Goal: Task Accomplishment & Management: Manage account settings

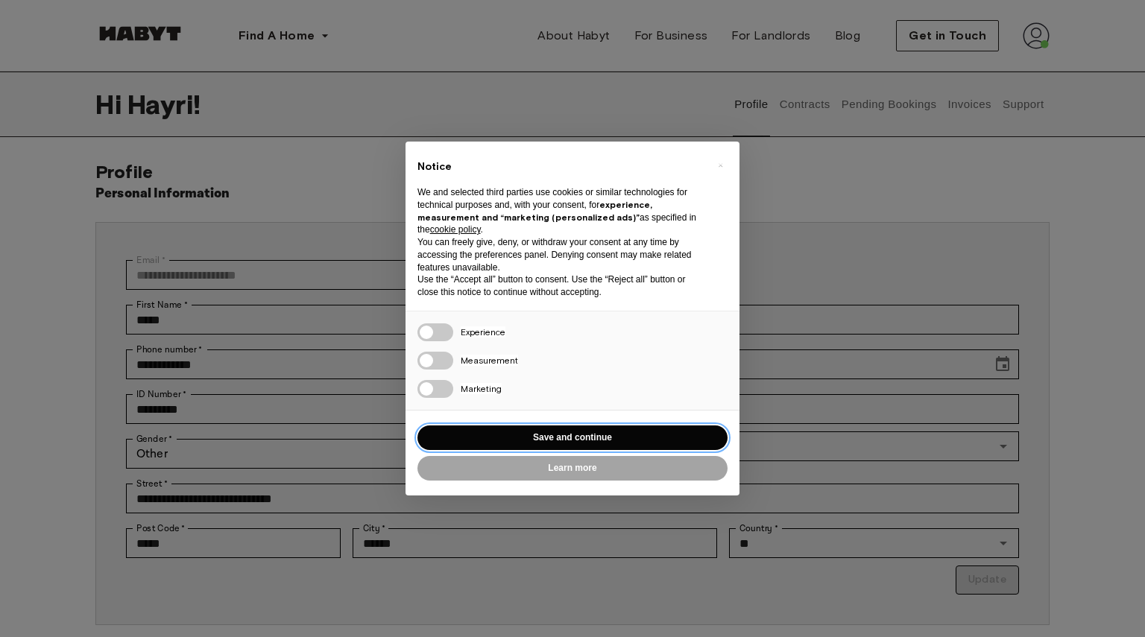
click at [616, 434] on button "Save and continue" at bounding box center [572, 437] width 310 height 25
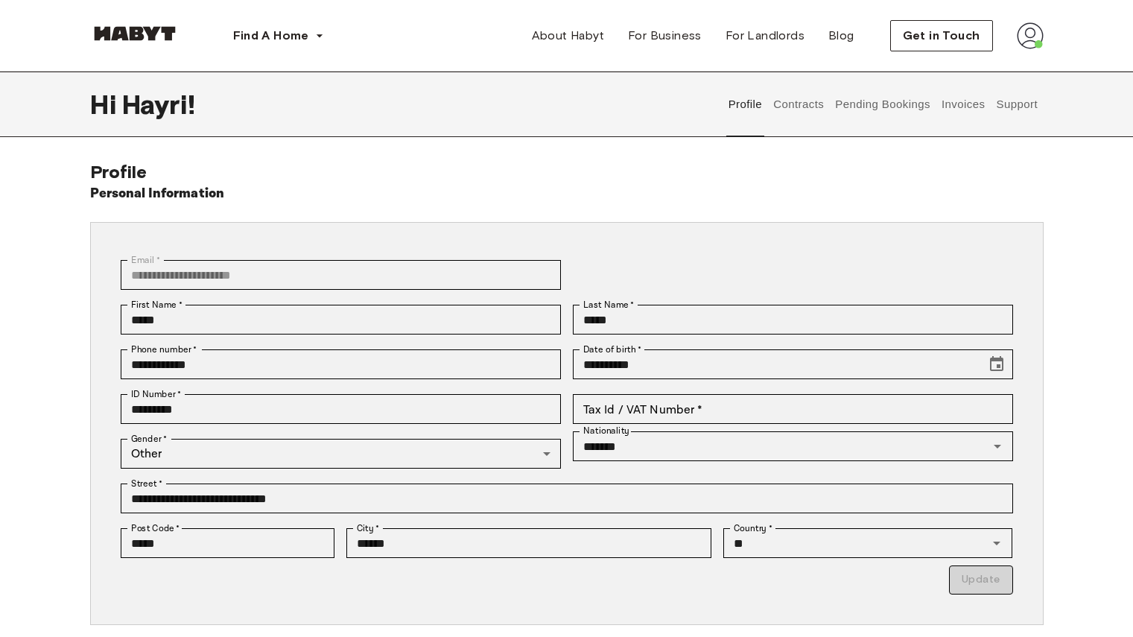
click at [1031, 36] on img at bounding box center [1030, 35] width 27 height 27
click at [985, 69] on span "Profile" at bounding box center [984, 70] width 37 height 18
click at [932, 37] on span "Get in Touch" at bounding box center [941, 36] width 77 height 18
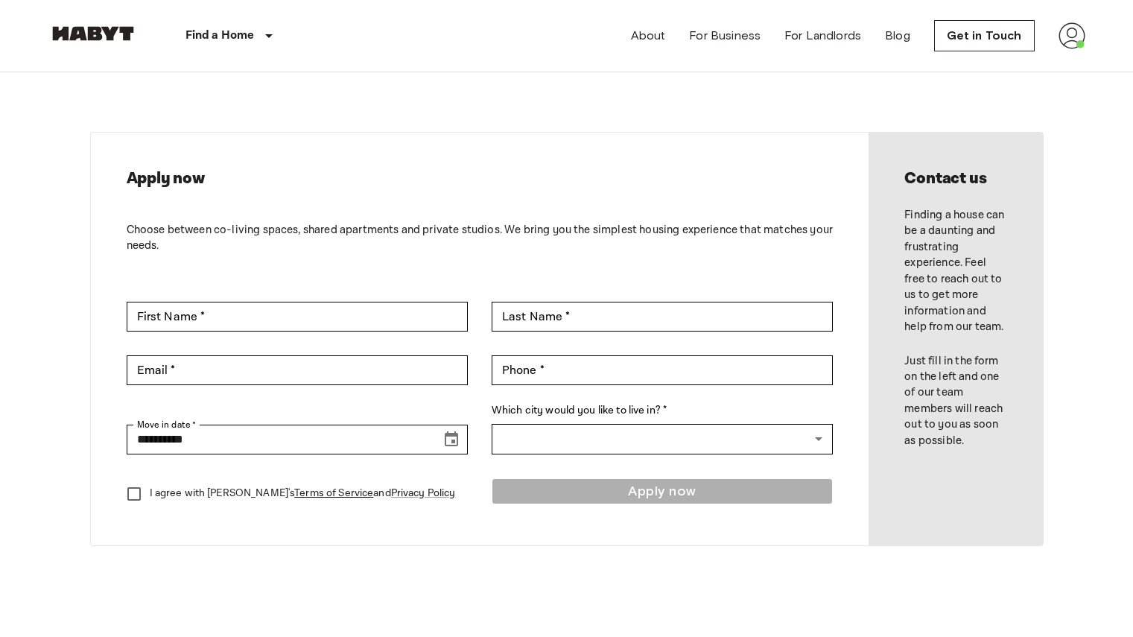
click at [1081, 39] on img at bounding box center [1072, 35] width 27 height 27
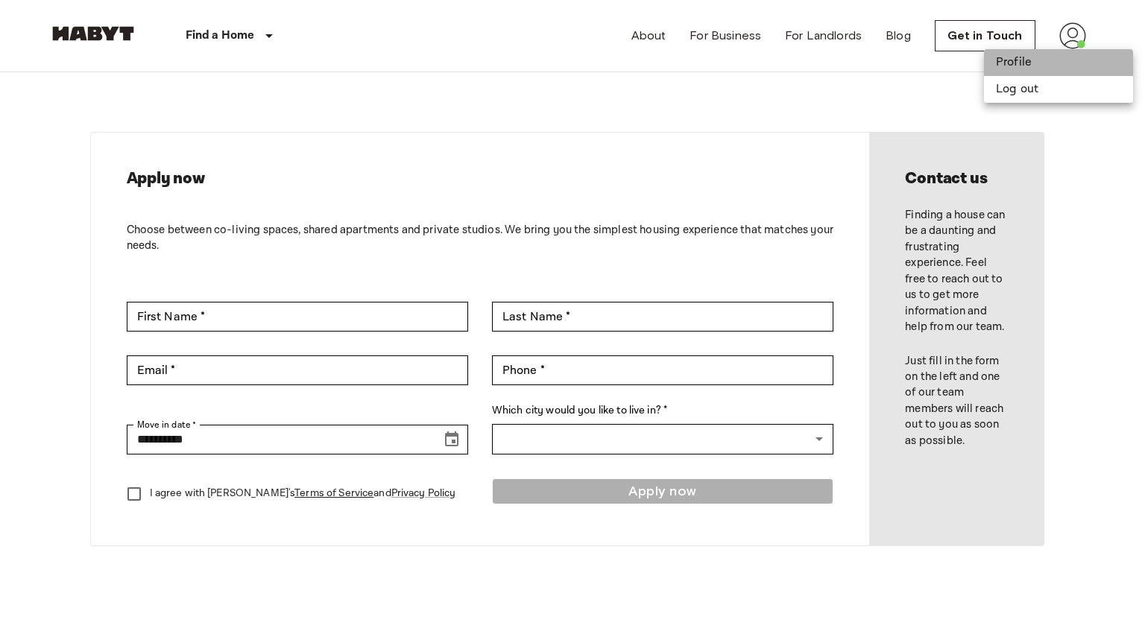
click at [1011, 64] on li "Profile" at bounding box center [1058, 62] width 149 height 27
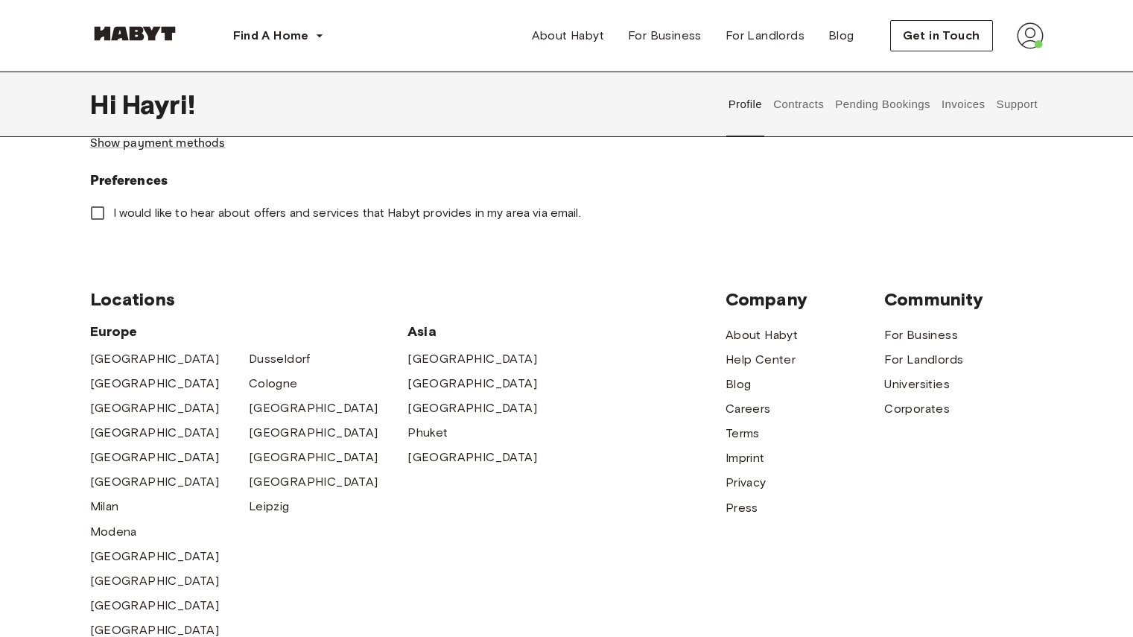
scroll to position [394, 0]
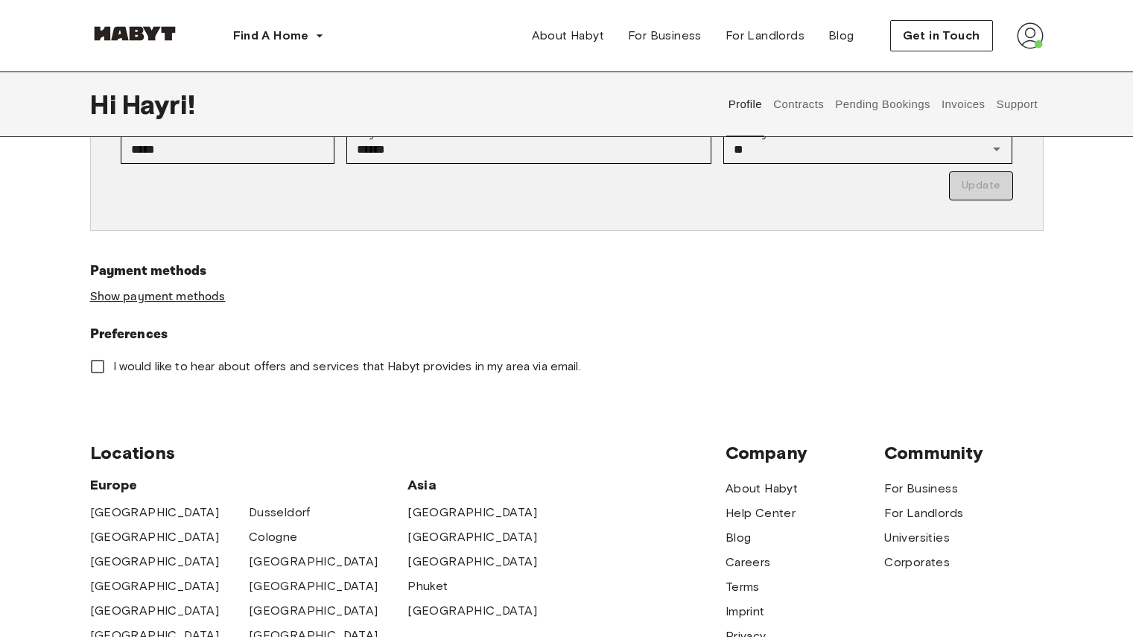
click at [202, 297] on link "Show payment methods" at bounding box center [158, 297] width 136 height 16
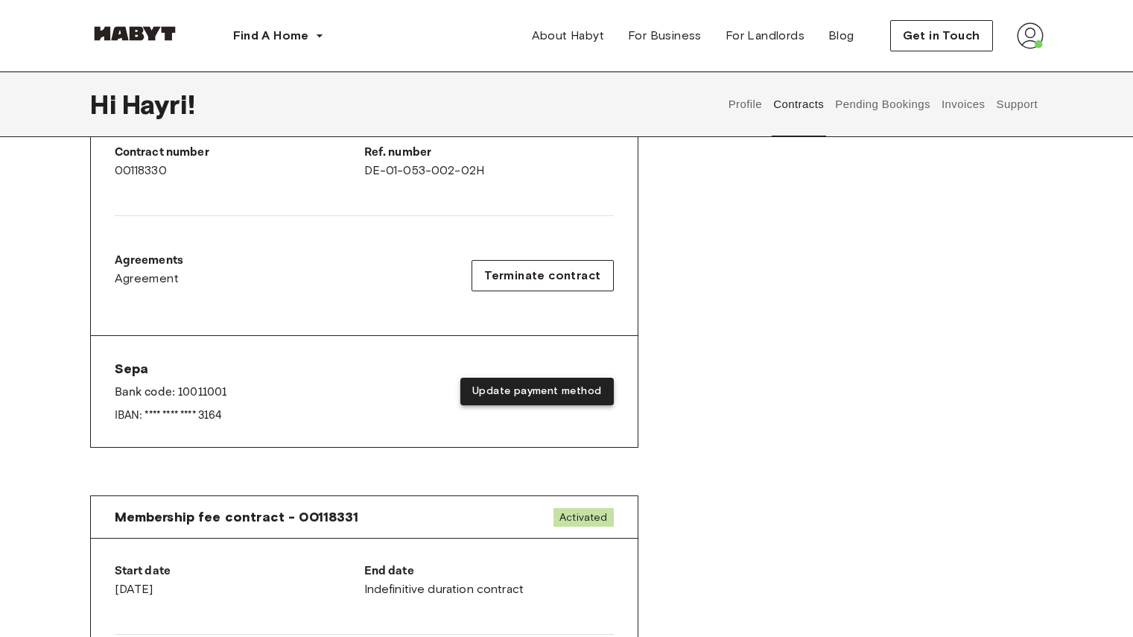
click at [557, 390] on button "Update payment method" at bounding box center [536, 392] width 153 height 28
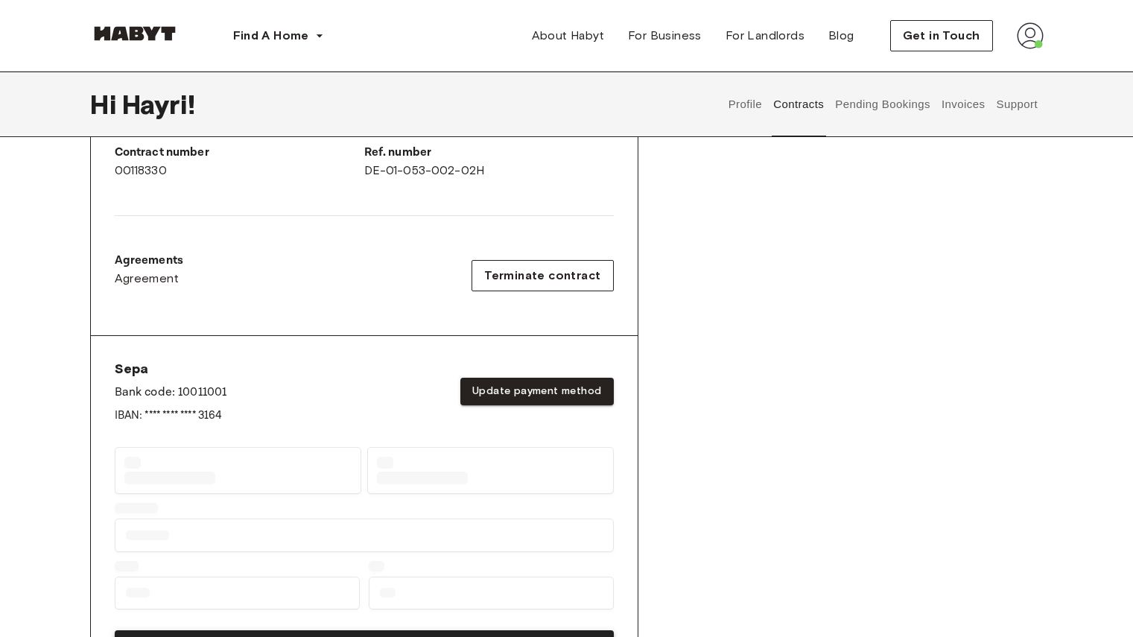
click at [495, 472] on div at bounding box center [364, 532] width 499 height 177
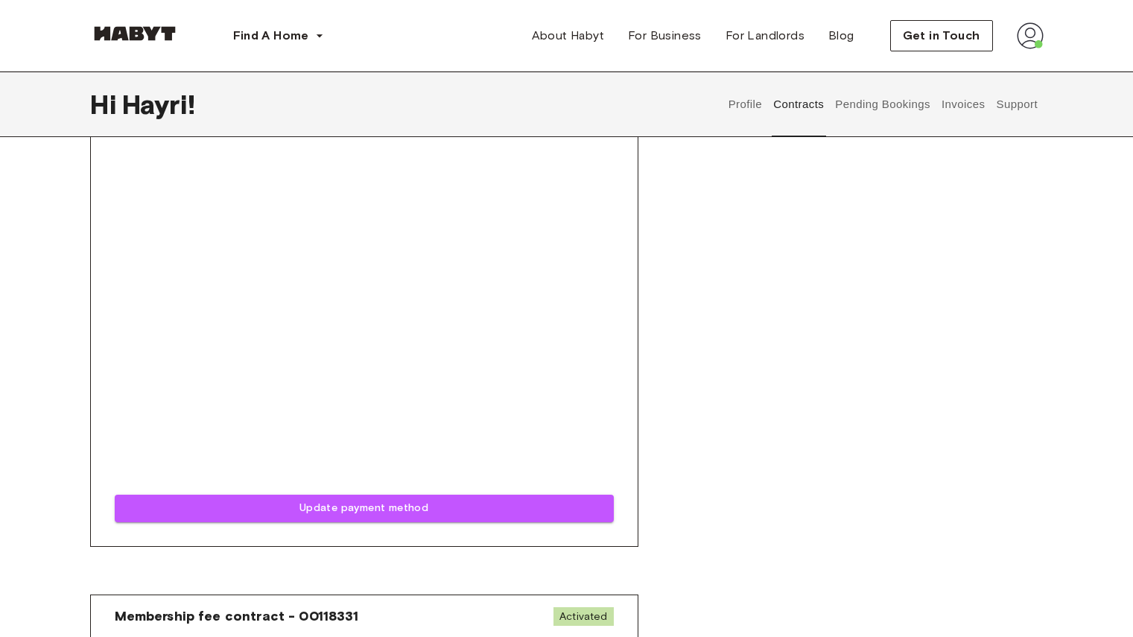
scroll to position [839, 0]
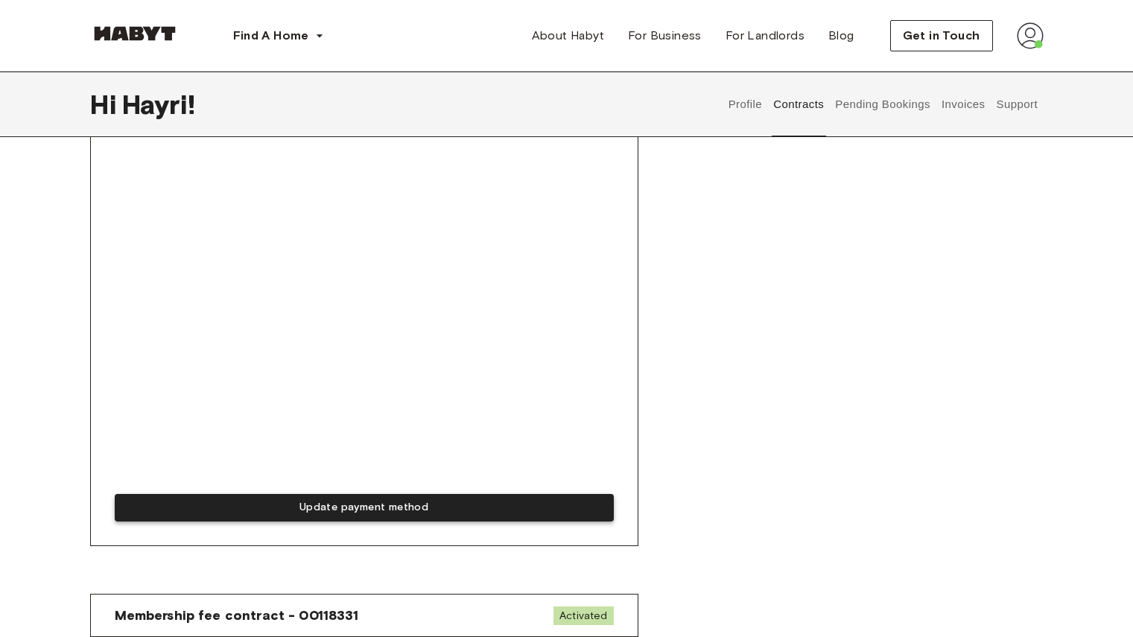
click at [427, 501] on button "Update payment method" at bounding box center [364, 508] width 499 height 28
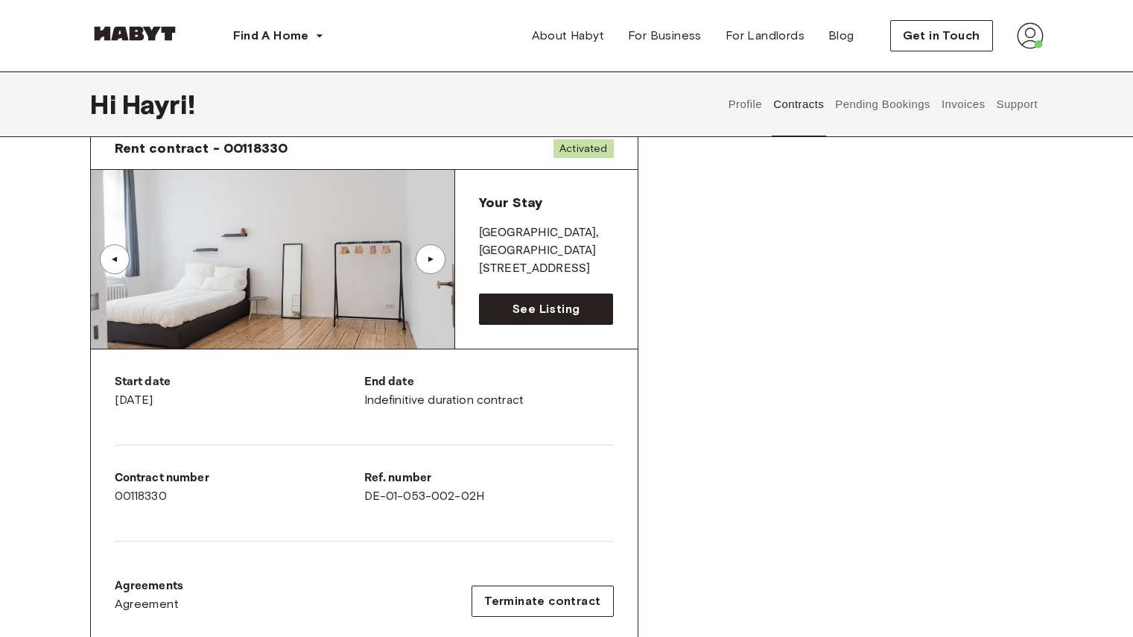
scroll to position [0, 0]
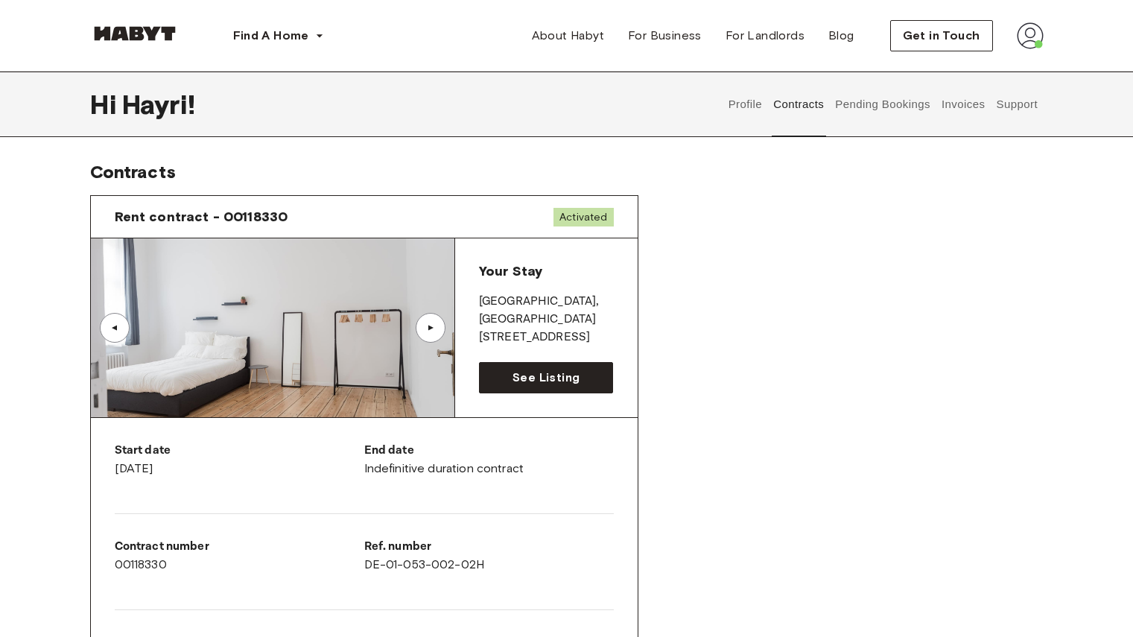
click at [436, 325] on div "▲" at bounding box center [430, 327] width 15 height 9
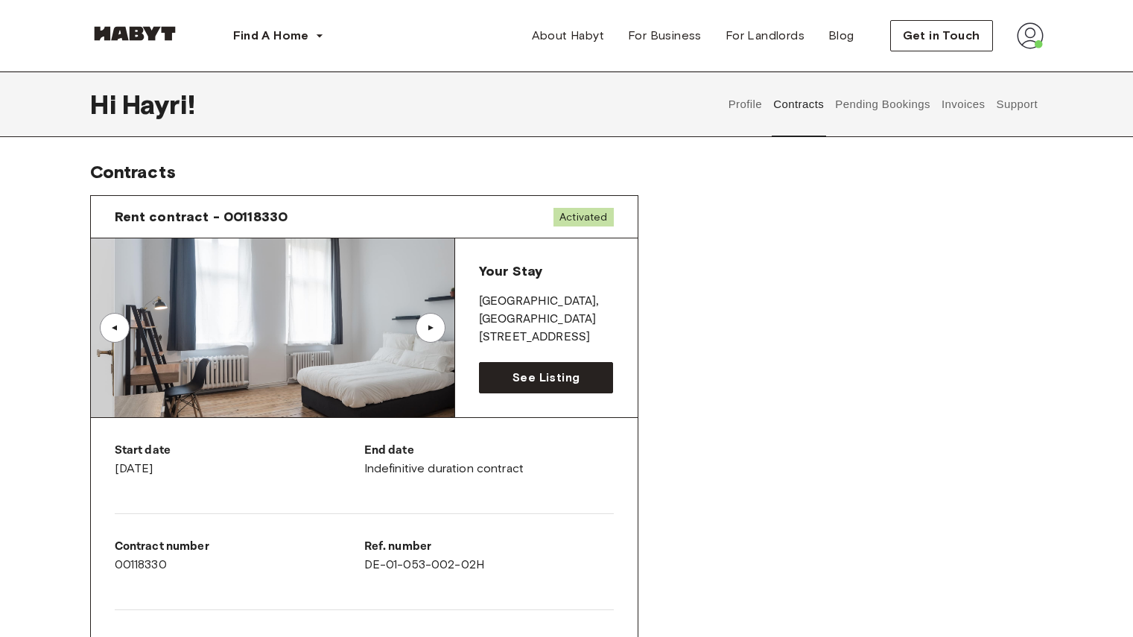
click at [436, 325] on div "▲" at bounding box center [430, 327] width 15 height 9
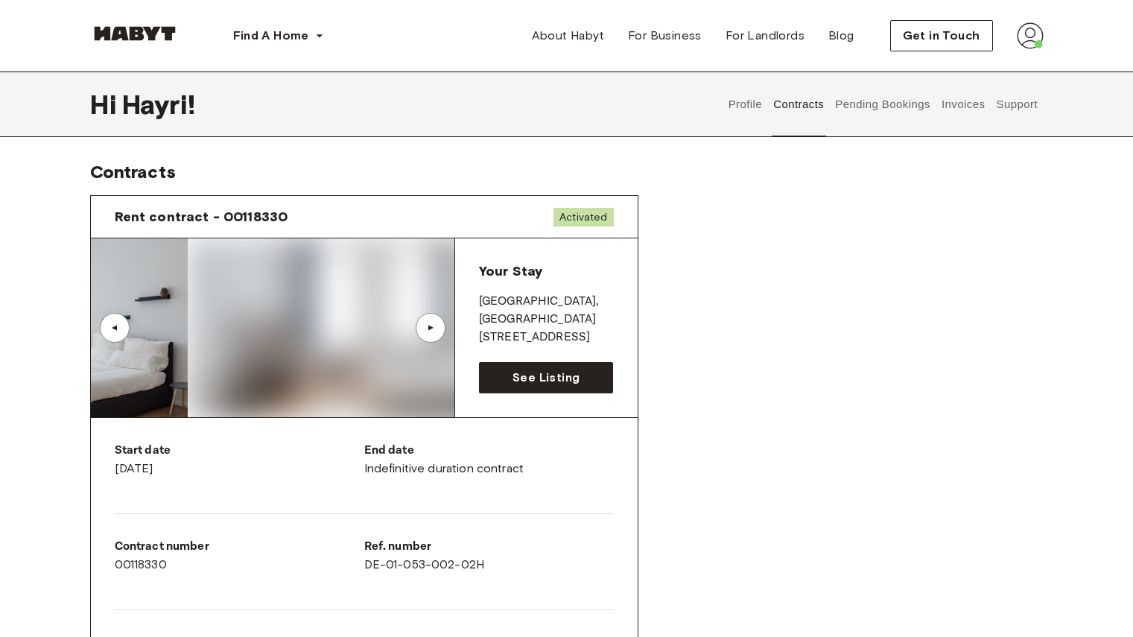
click at [436, 325] on div "▲" at bounding box center [430, 327] width 15 height 9
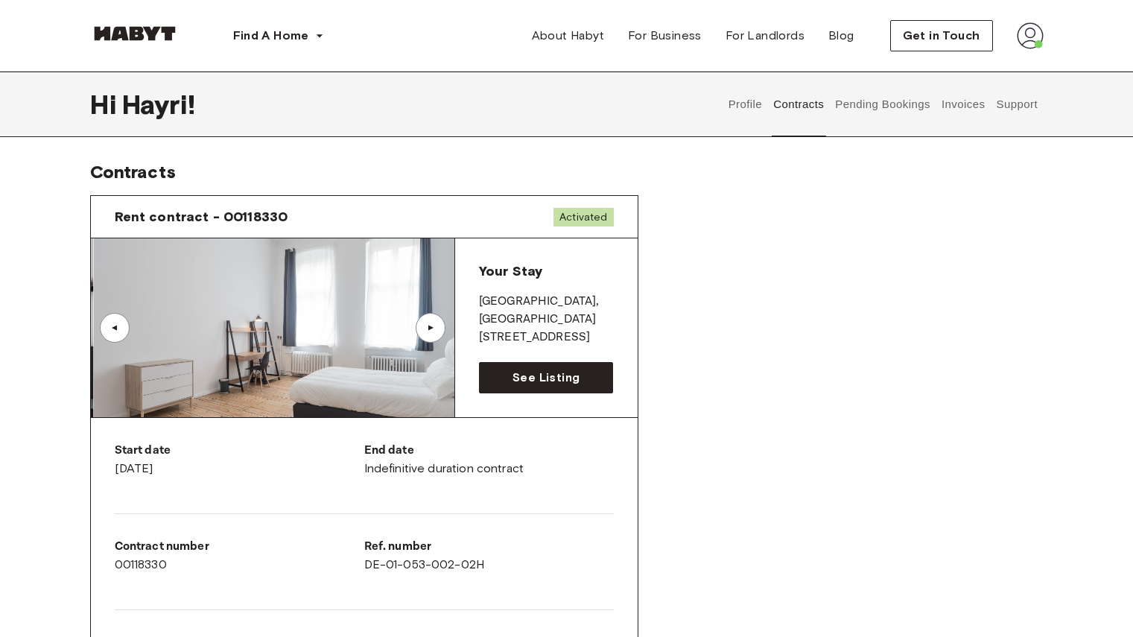
click at [436, 325] on div "▲" at bounding box center [430, 327] width 15 height 9
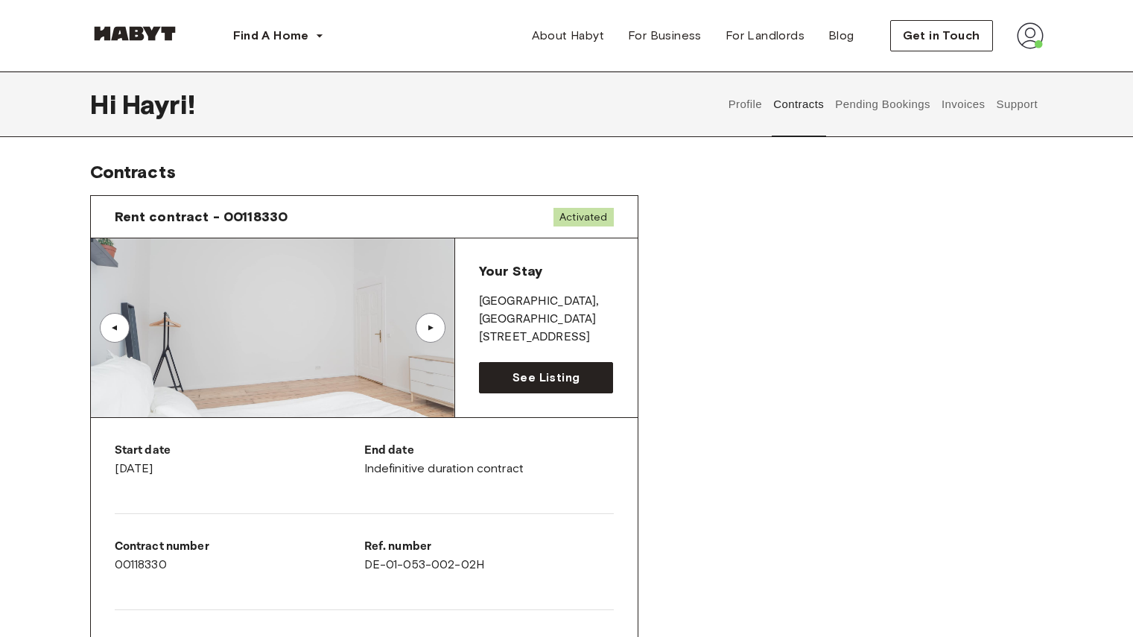
click at [436, 325] on div "▲" at bounding box center [430, 327] width 15 height 9
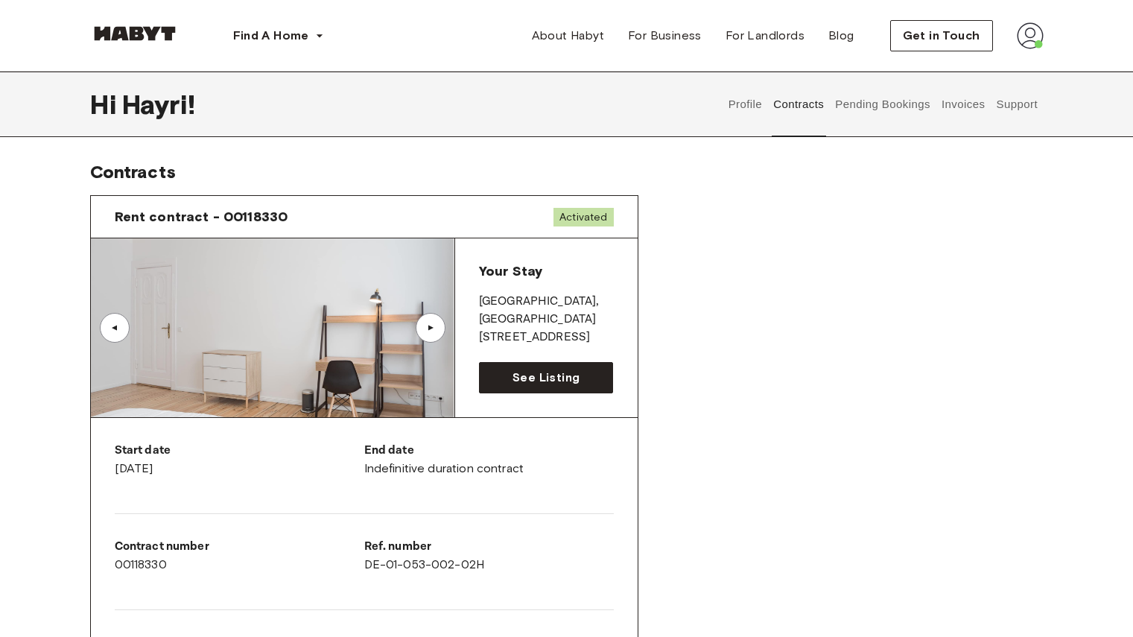
click at [436, 325] on div "▲" at bounding box center [430, 327] width 15 height 9
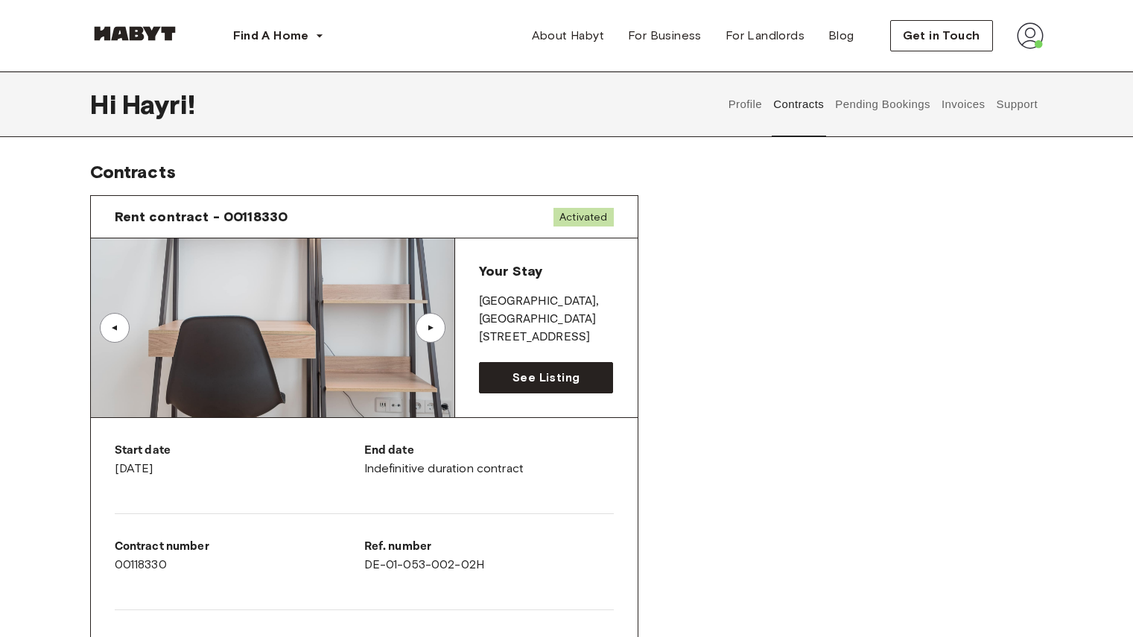
click at [110, 335] on div "▲" at bounding box center [115, 328] width 30 height 30
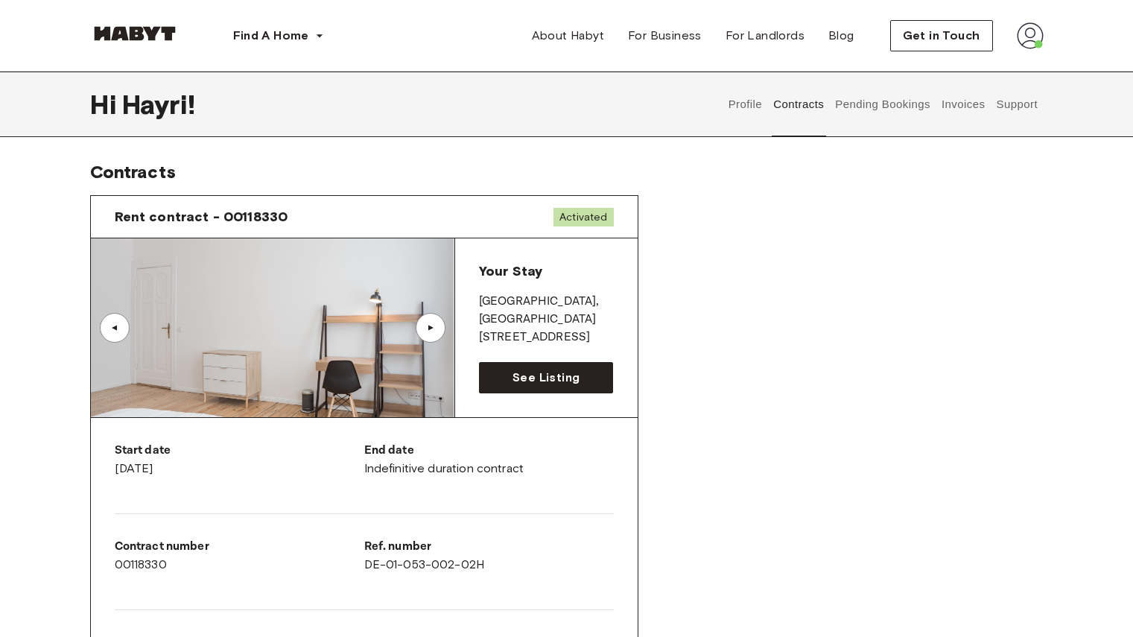
click at [1008, 107] on button "Support" at bounding box center [1017, 105] width 45 height 66
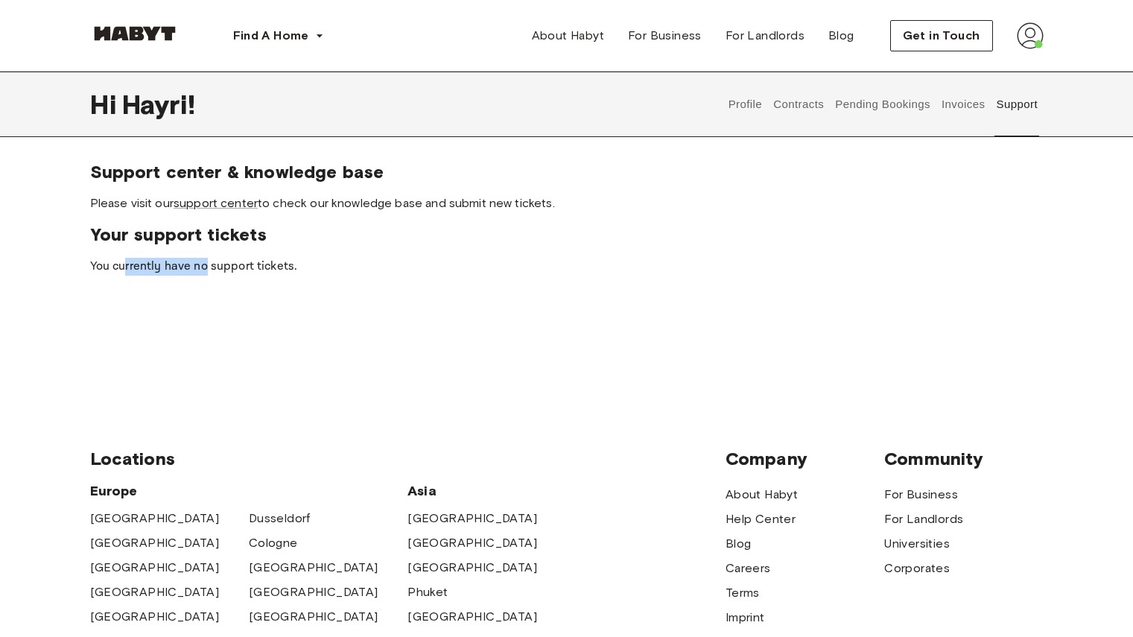
drag, startPoint x: 125, startPoint y: 267, endPoint x: 204, endPoint y: 273, distance: 79.3
click at [204, 273] on p "You currently have no support tickets." at bounding box center [567, 267] width 954 height 18
click at [229, 204] on link "support center" at bounding box center [216, 203] width 84 height 14
click at [1033, 36] on img at bounding box center [1030, 35] width 27 height 27
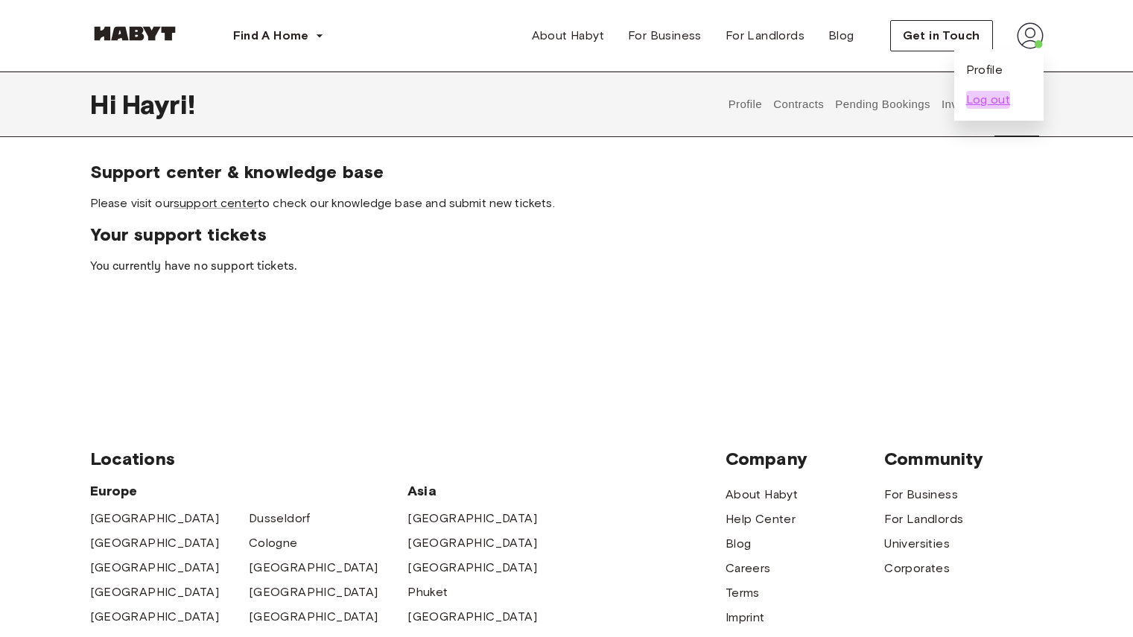
click at [986, 101] on span "Log out" at bounding box center [988, 100] width 45 height 18
click at [951, 95] on button "Invoices" at bounding box center [963, 105] width 47 height 66
